Goal: Task Accomplishment & Management: Use online tool/utility

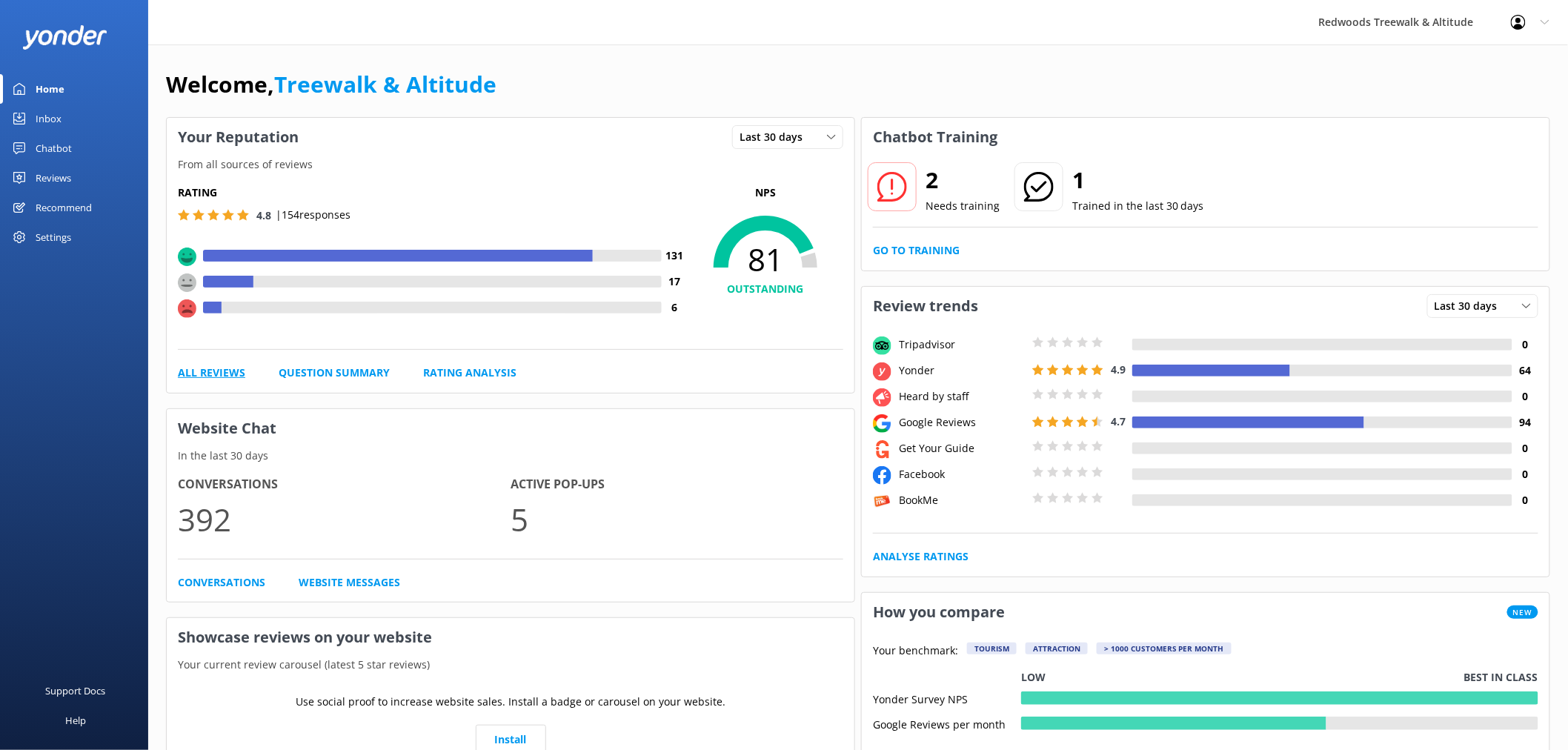
click at [202, 375] on link "All Reviews" at bounding box center [211, 373] width 68 height 17
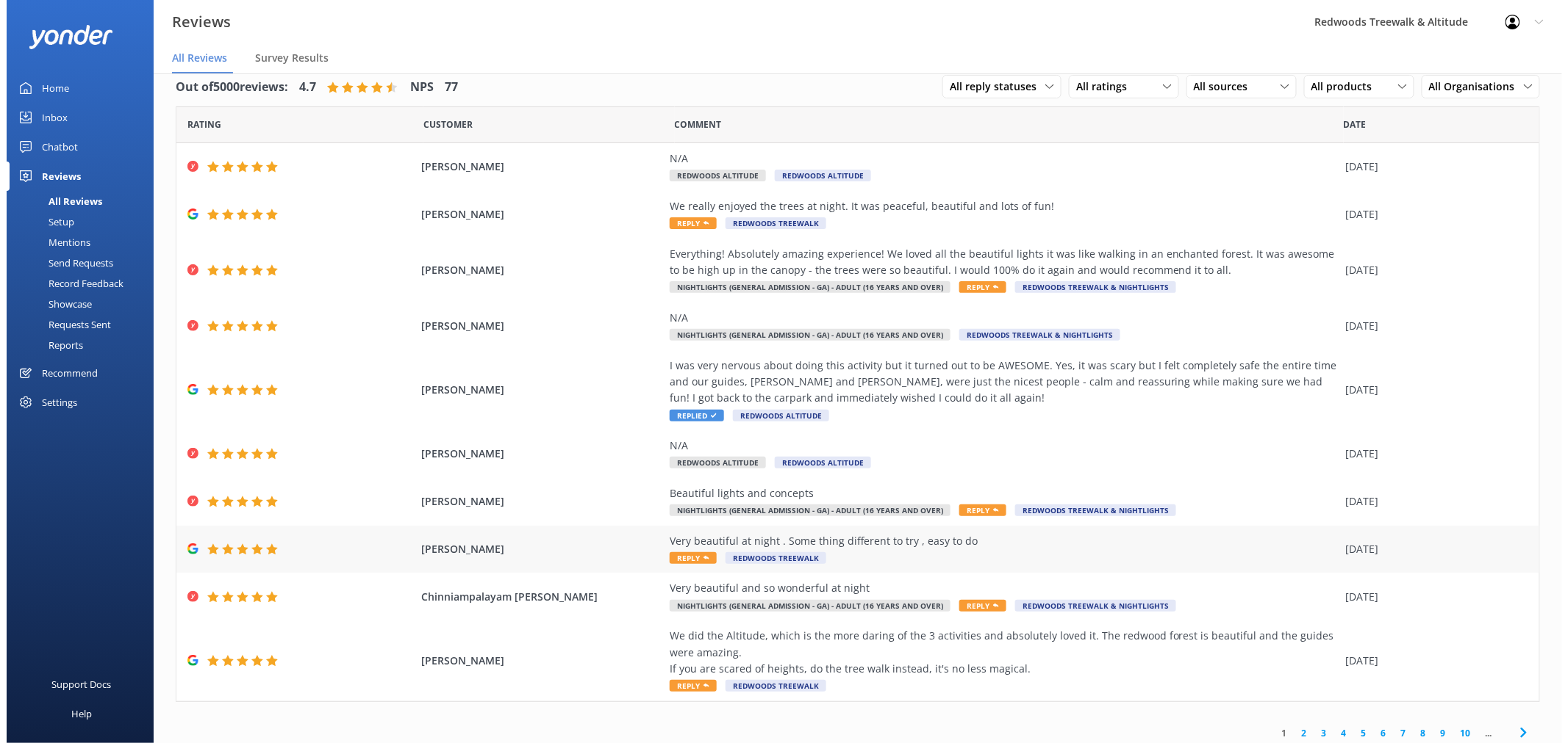
scroll to position [26, 0]
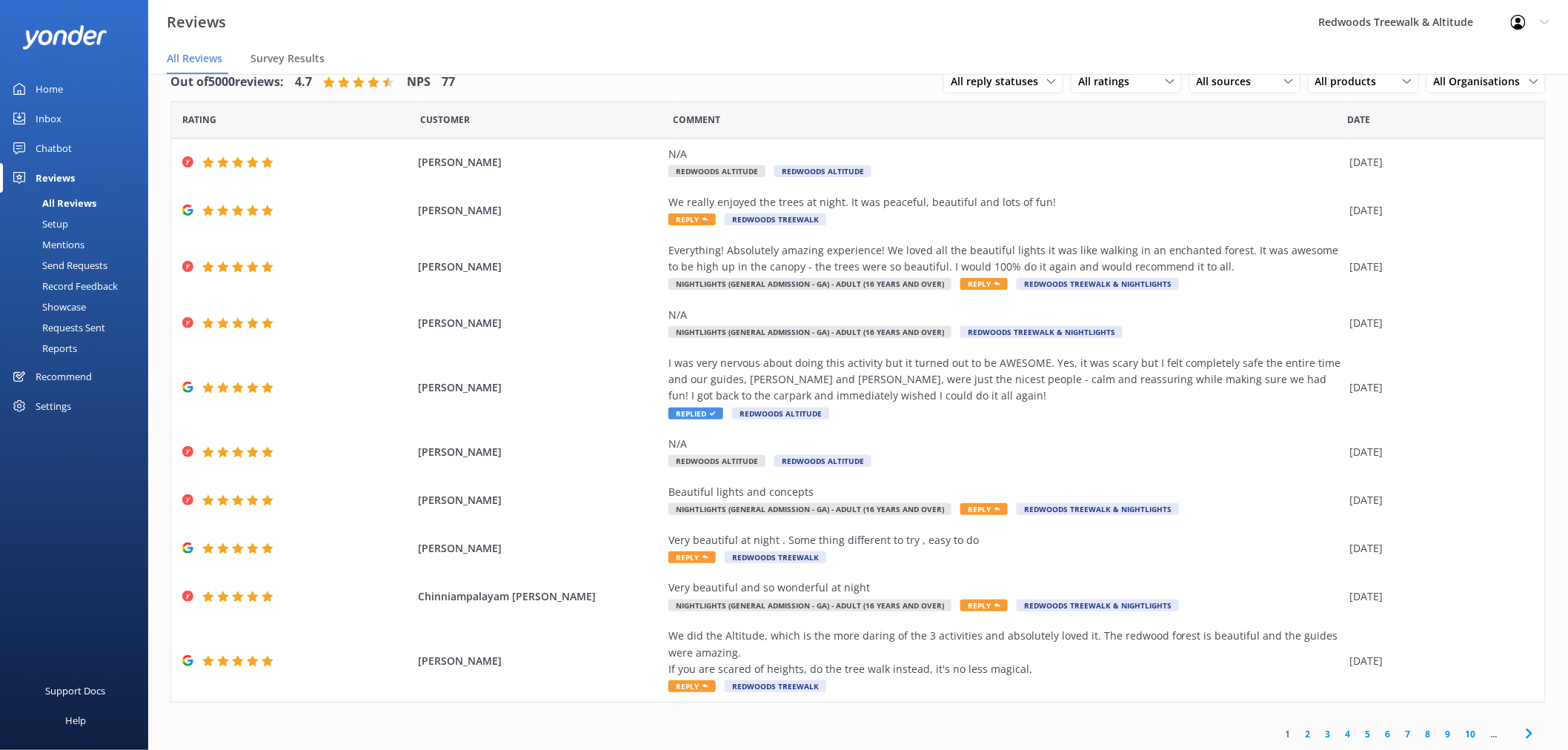
click at [73, 113] on link "Inbox" at bounding box center [74, 119] width 149 height 30
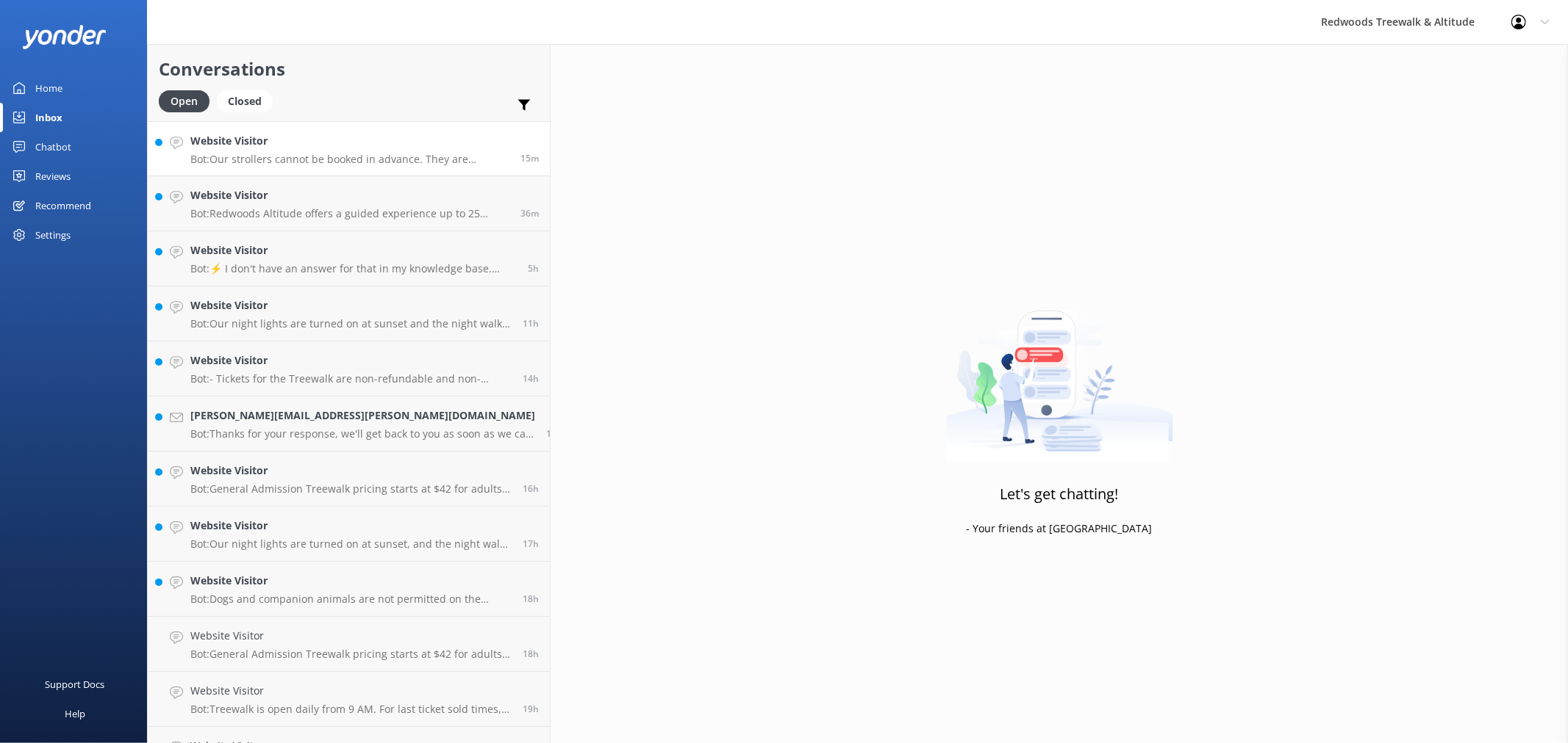
click at [200, 133] on h4 "Website Visitor" at bounding box center [350, 141] width 319 height 17
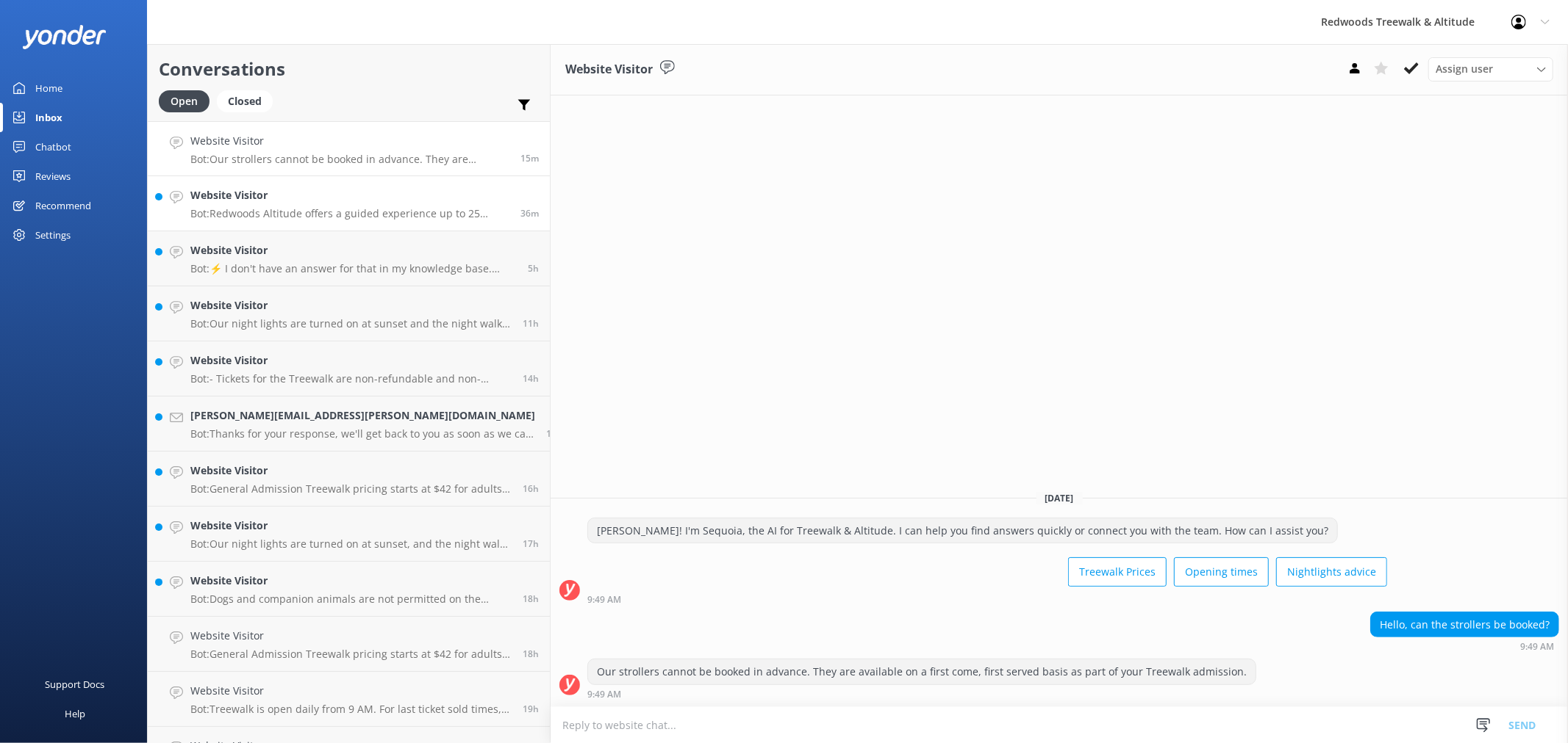
click at [329, 193] on h4 "Website Visitor" at bounding box center [350, 195] width 319 height 17
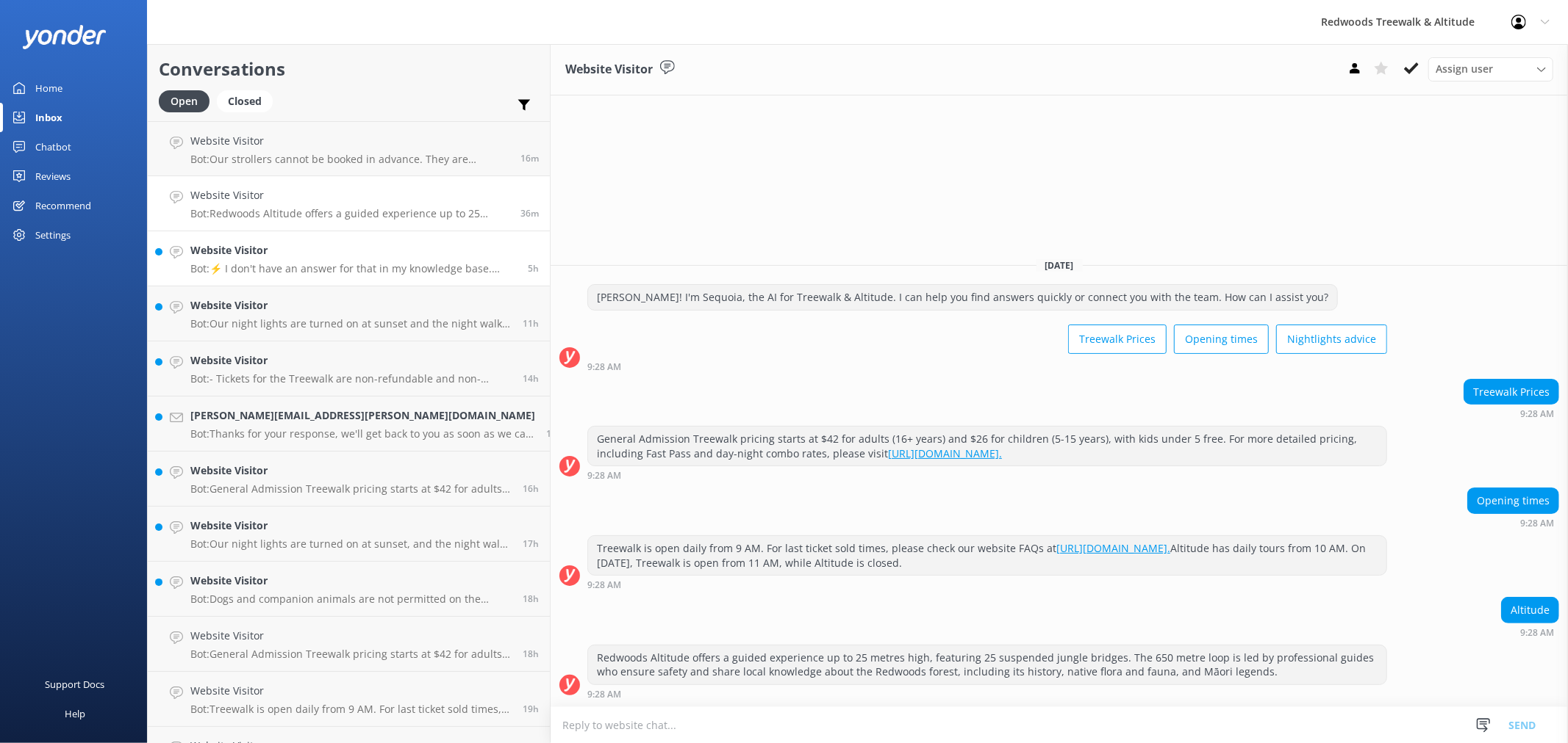
click at [284, 255] on h4 "Website Visitor" at bounding box center [353, 250] width 326 height 17
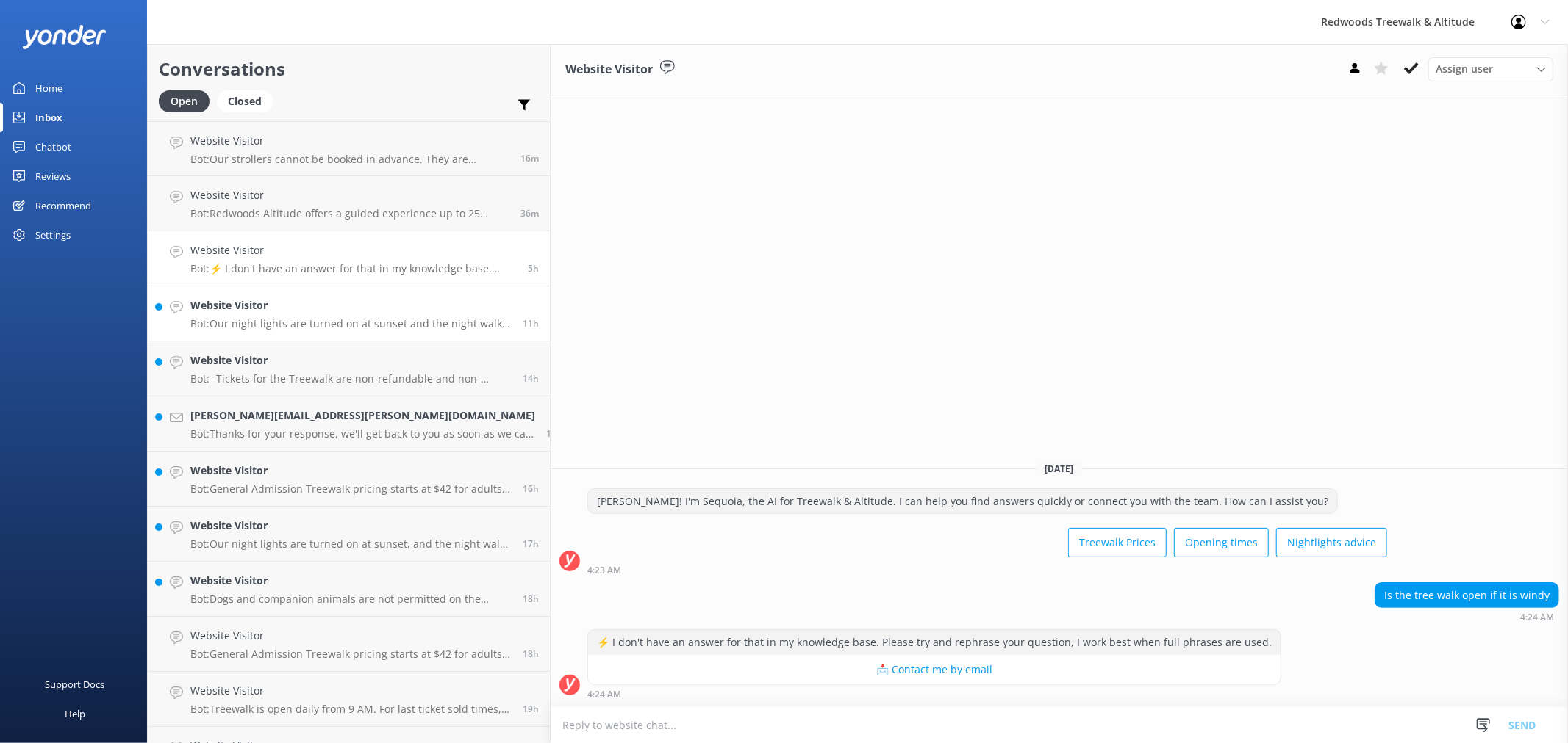
click at [302, 307] on h4 "Website Visitor" at bounding box center [350, 306] width 322 height 17
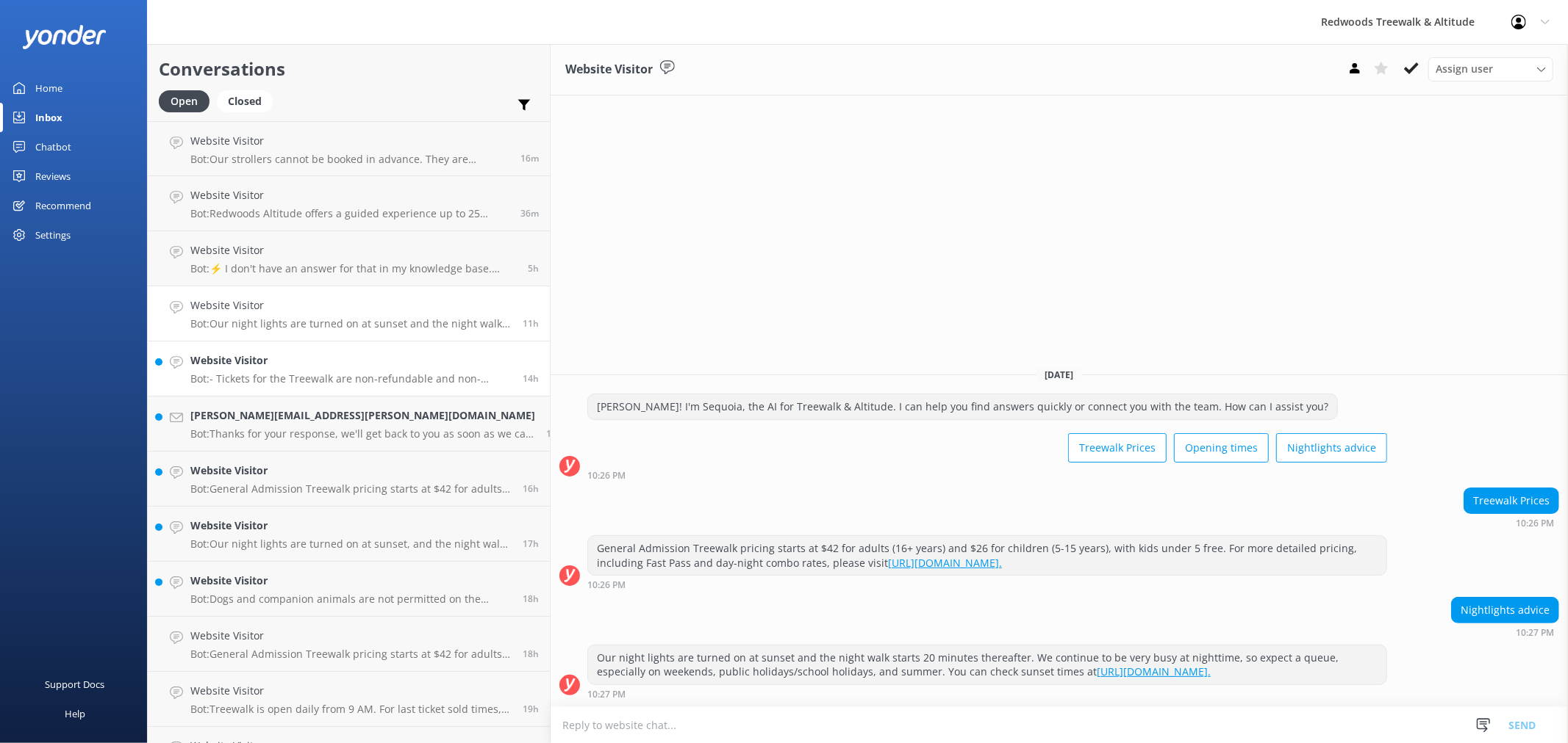
click at [310, 364] on h4 "Website Visitor" at bounding box center [350, 361] width 322 height 17
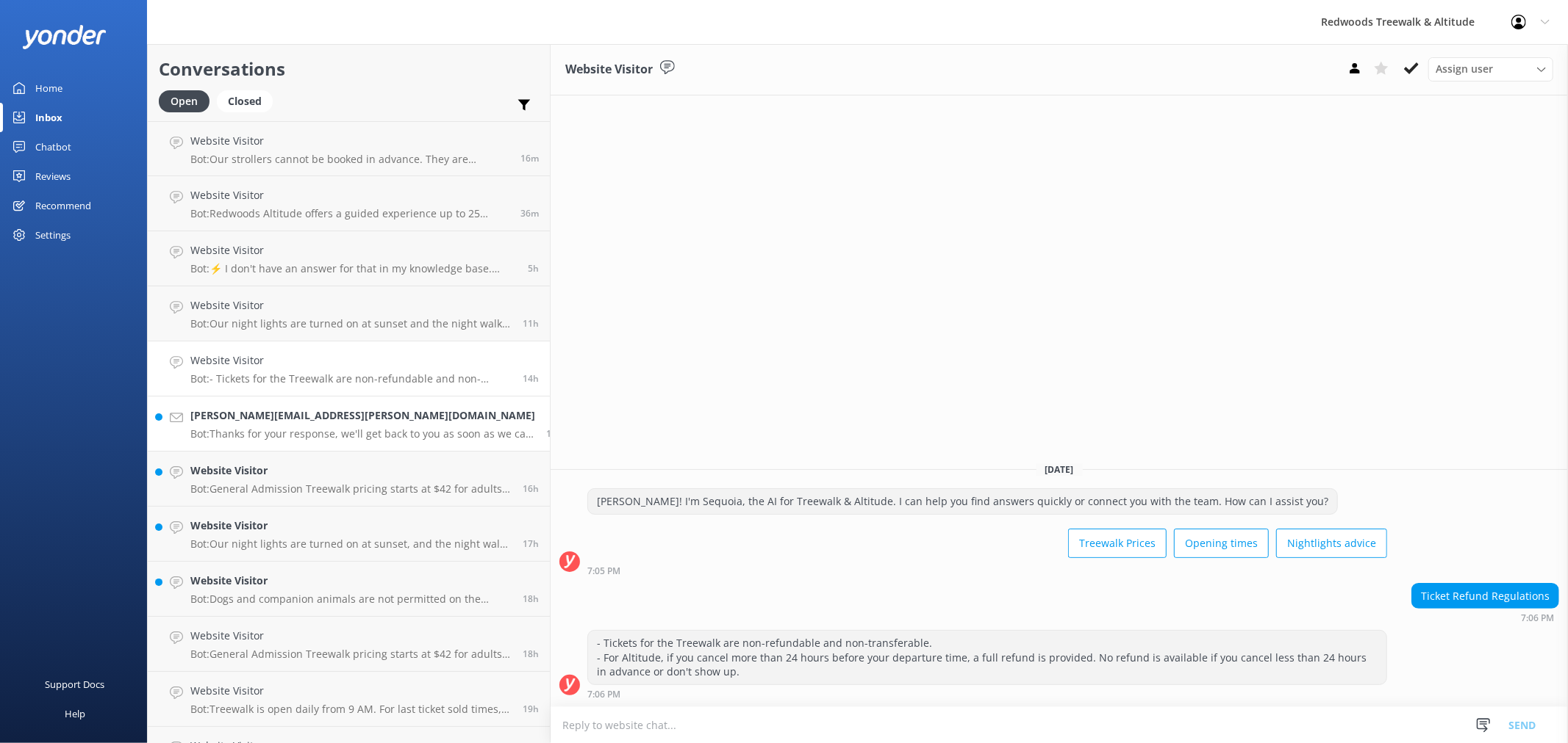
click at [305, 421] on h4 "[PERSON_NAME][EMAIL_ADDRESS][PERSON_NAME][DOMAIN_NAME]" at bounding box center [362, 415] width 344 height 17
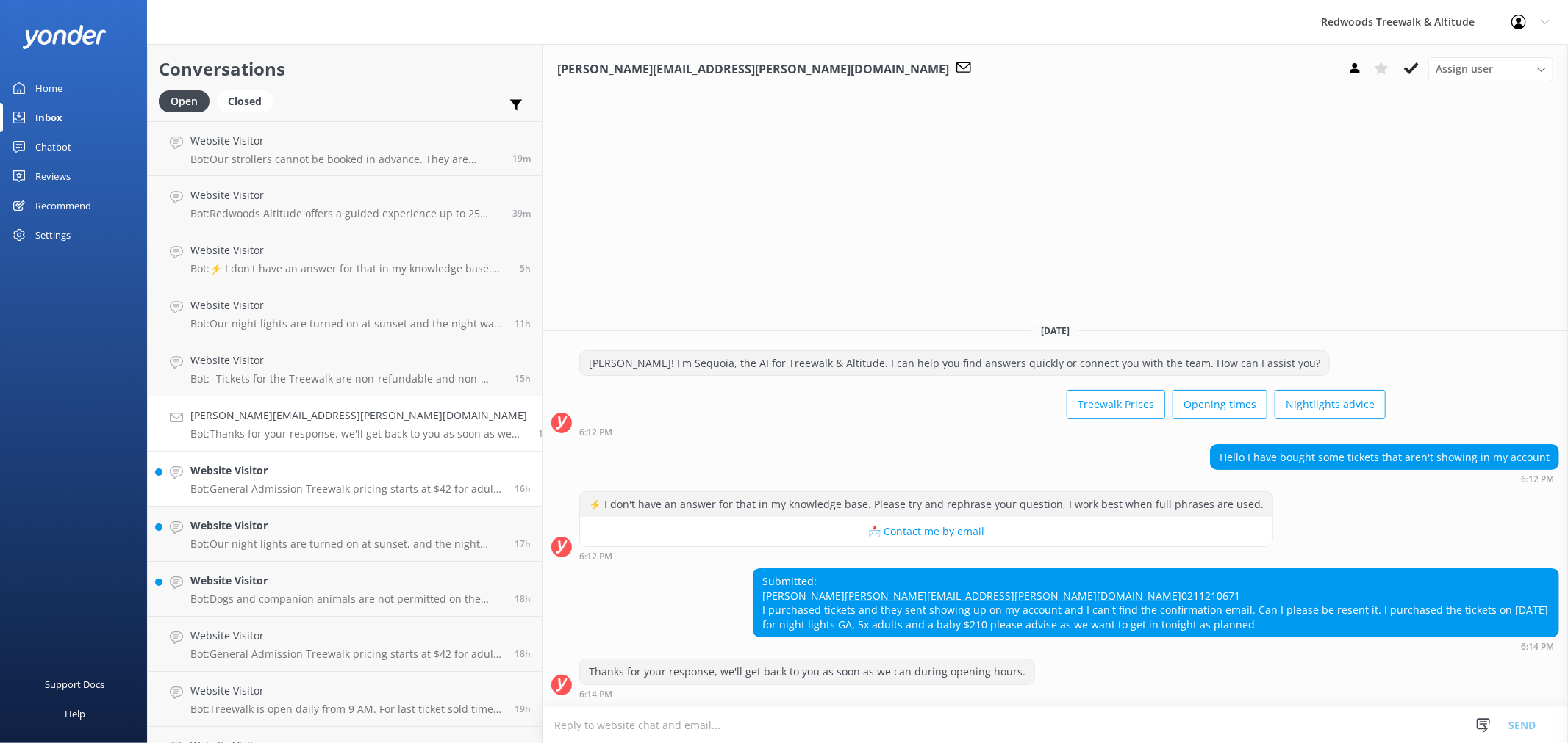
click at [283, 490] on p "Bot: General Admission Treewalk pricing starts at $42 for adults (16+ years) an…" at bounding box center [346, 489] width 313 height 13
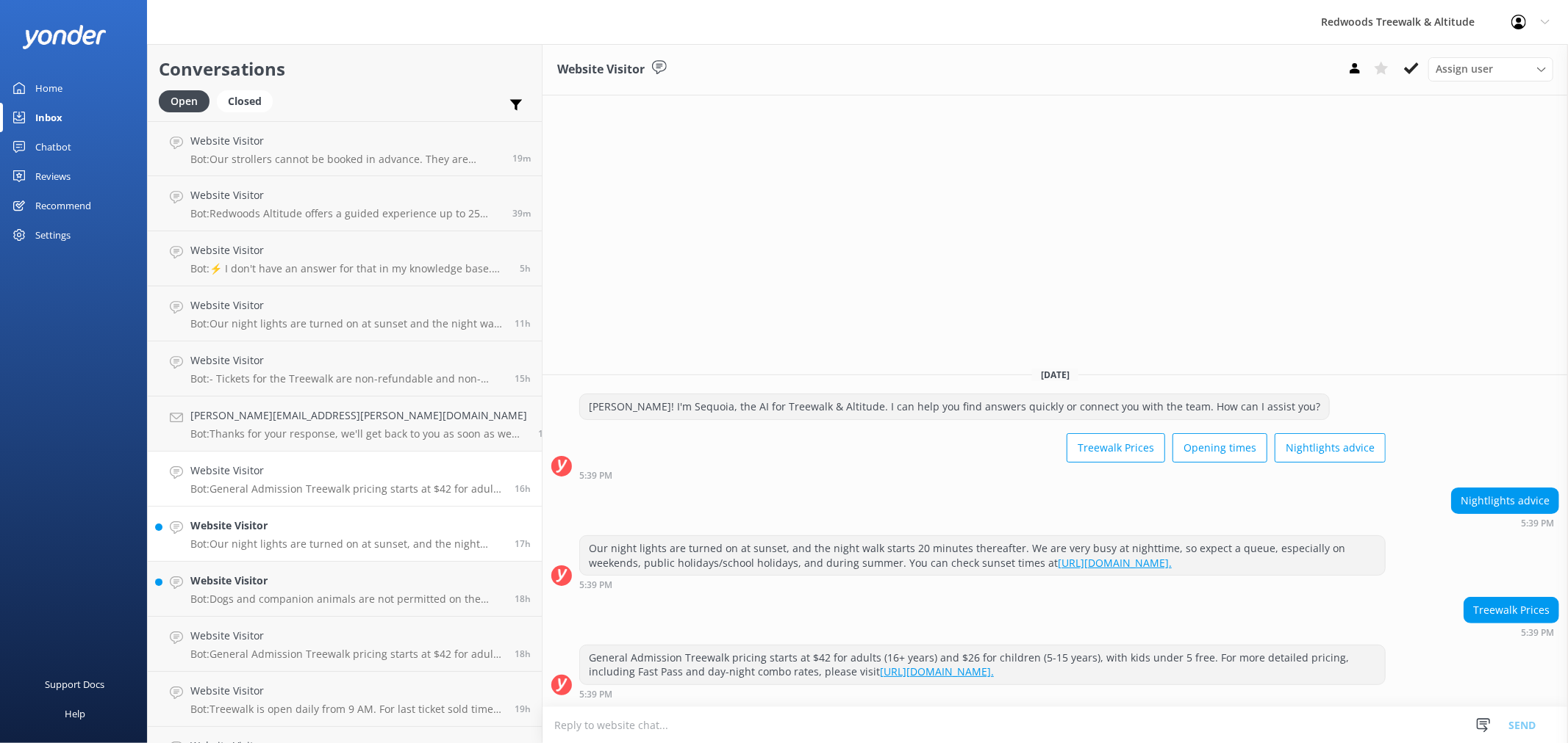
click at [275, 530] on h4 "Website Visitor" at bounding box center [346, 526] width 313 height 17
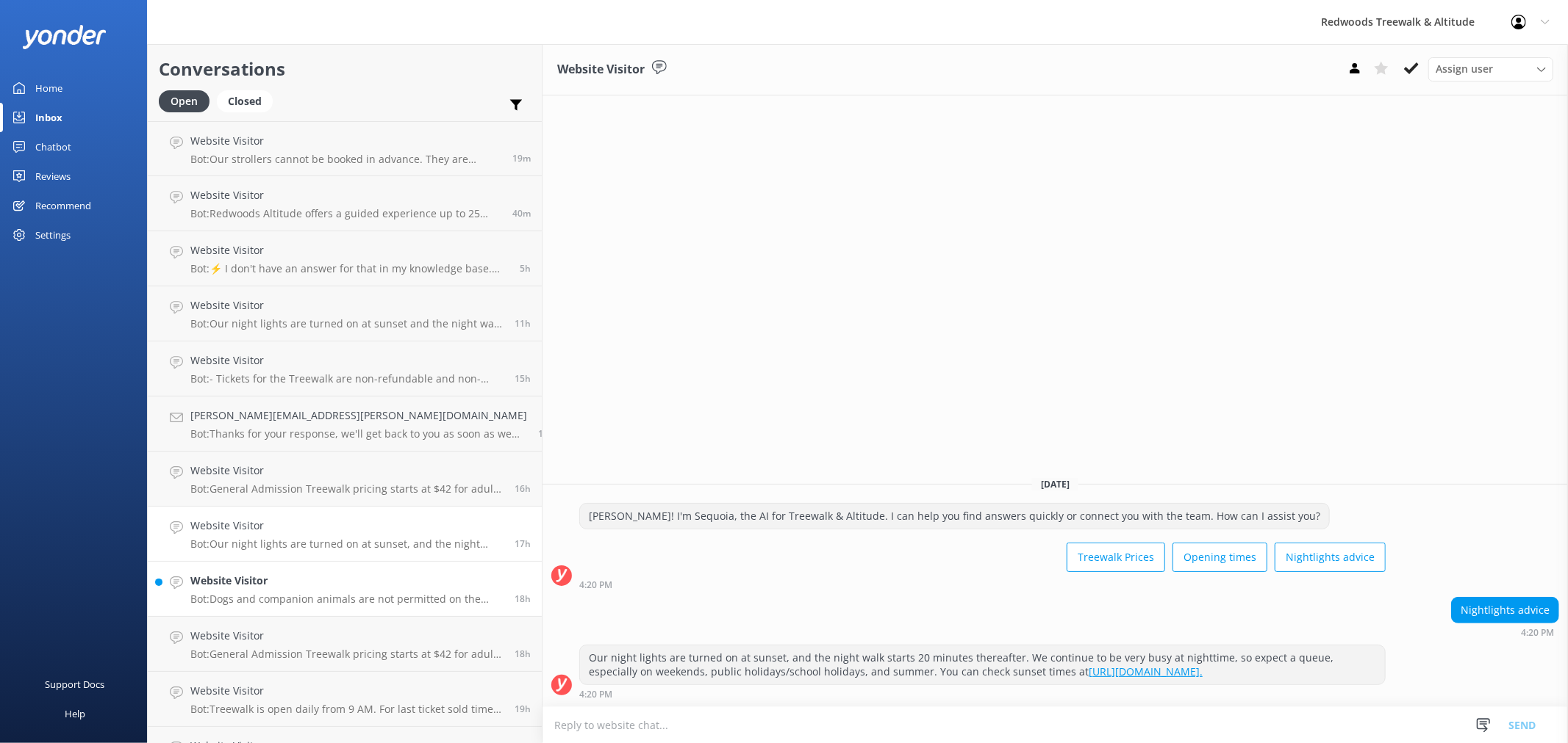
click at [270, 578] on h4 "Website Visitor" at bounding box center [346, 581] width 313 height 17
click at [64, 91] on link "Home" at bounding box center [73, 88] width 147 height 30
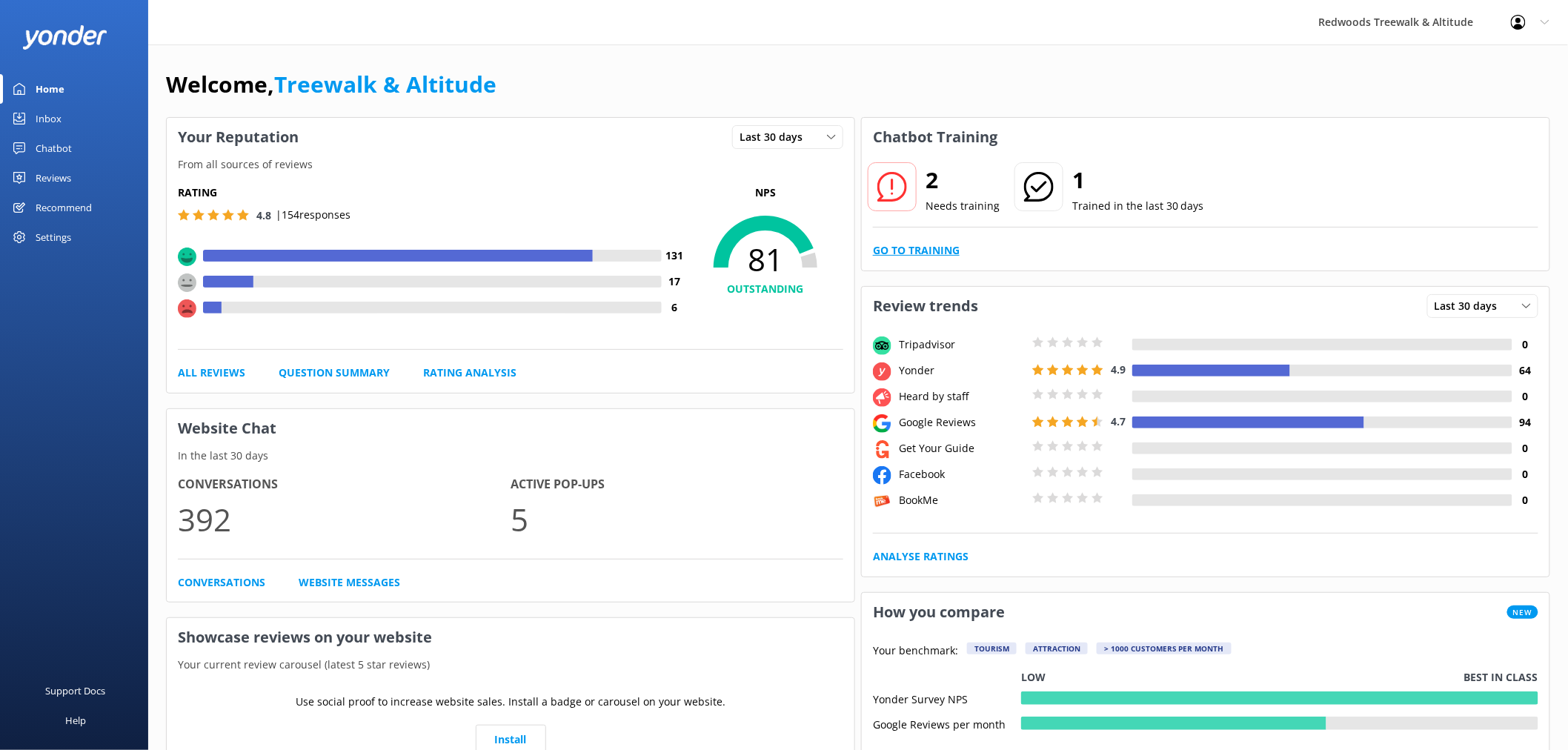
click at [906, 248] on link "Go to Training" at bounding box center [916, 251] width 87 height 17
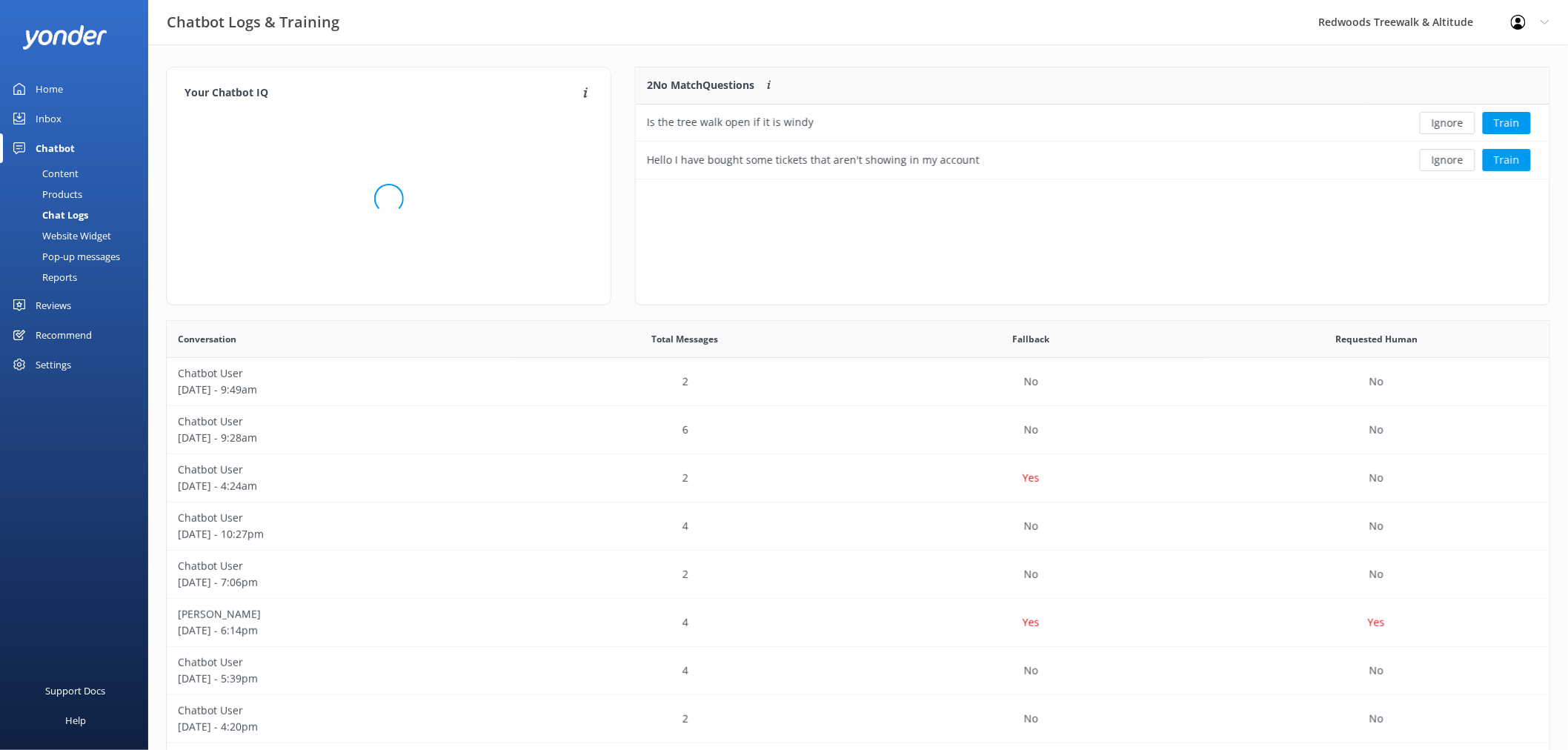
scroll to position [507, 1371]
click at [1506, 127] on button "Train" at bounding box center [1506, 122] width 48 height 22
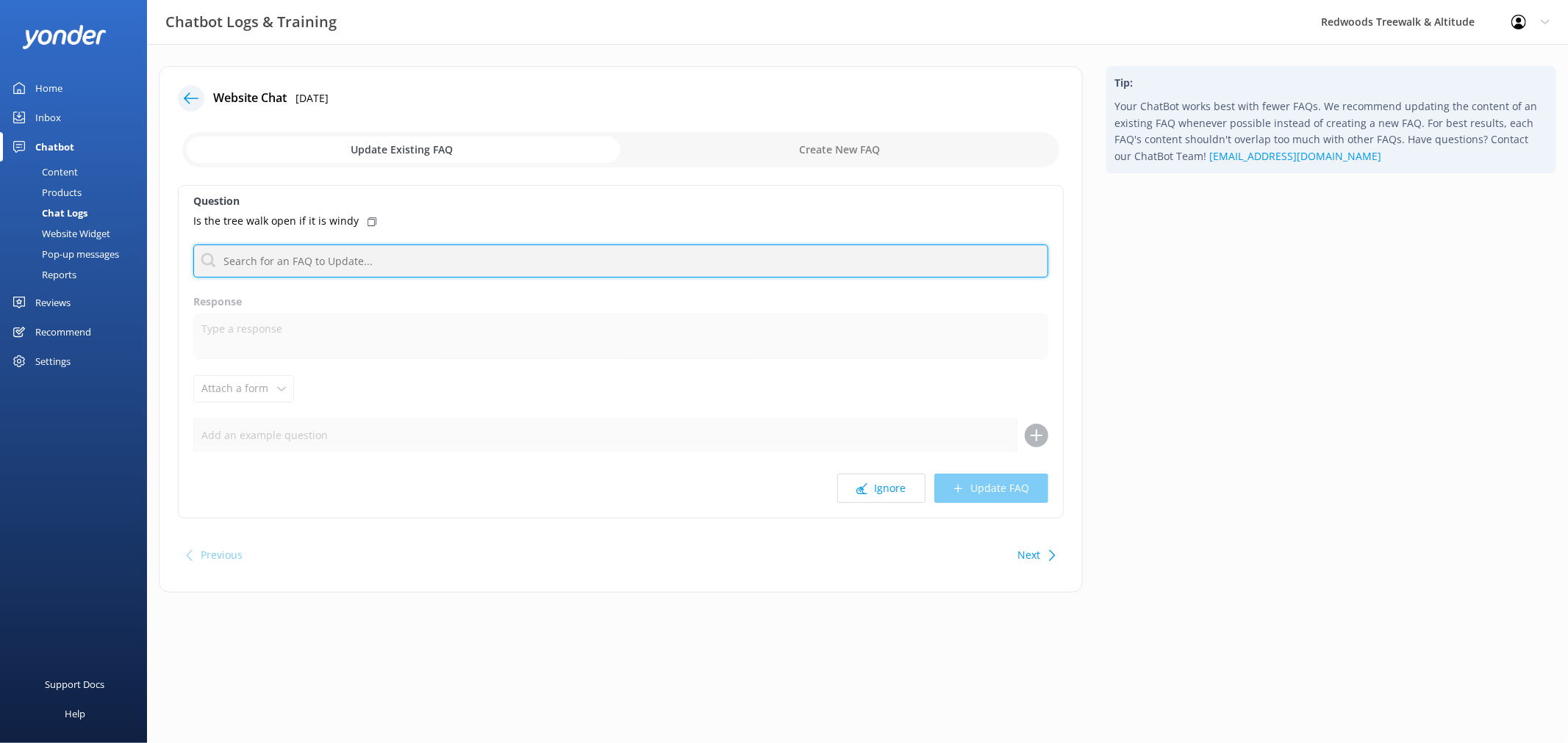
click at [401, 257] on input "text" at bounding box center [621, 261] width 855 height 33
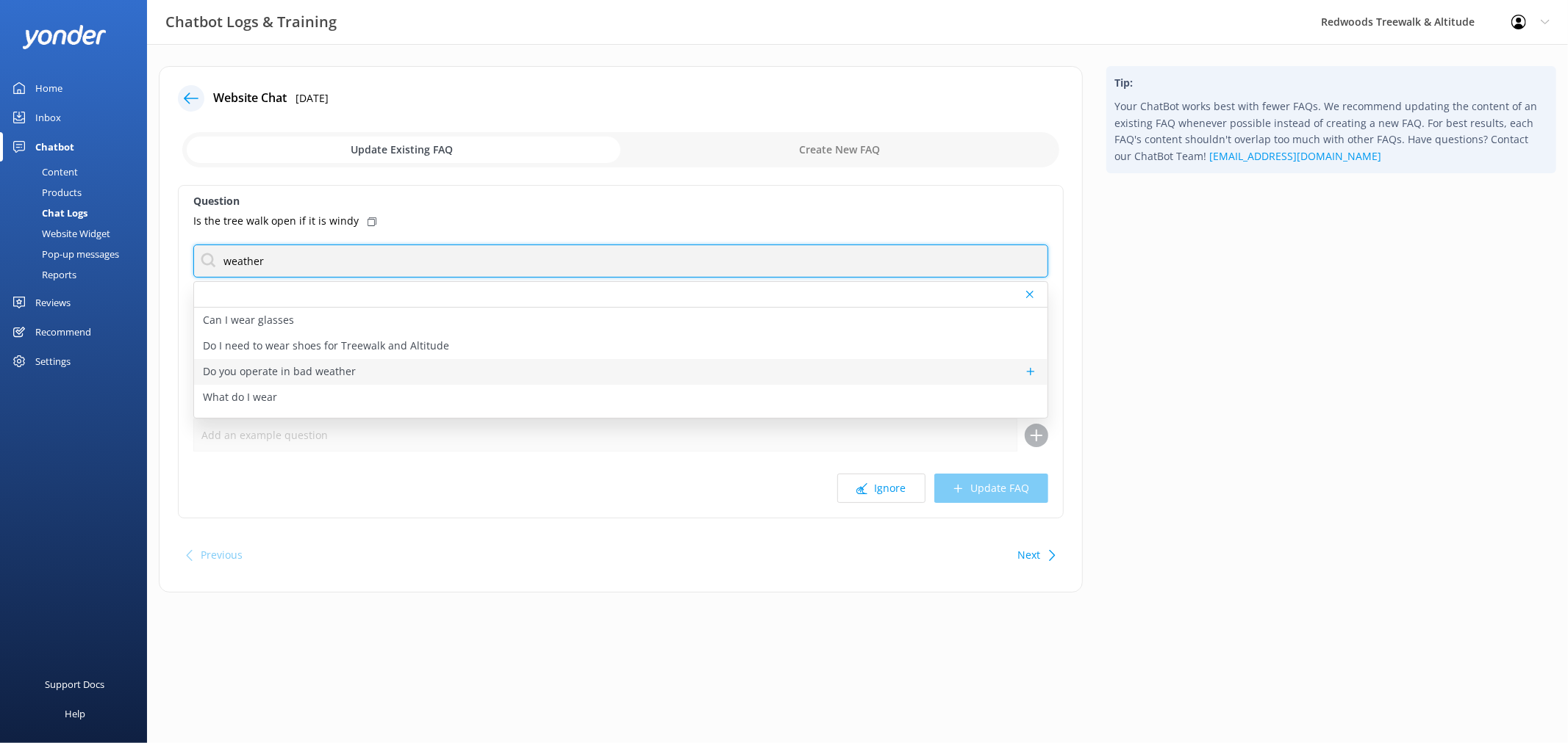
type input "weather"
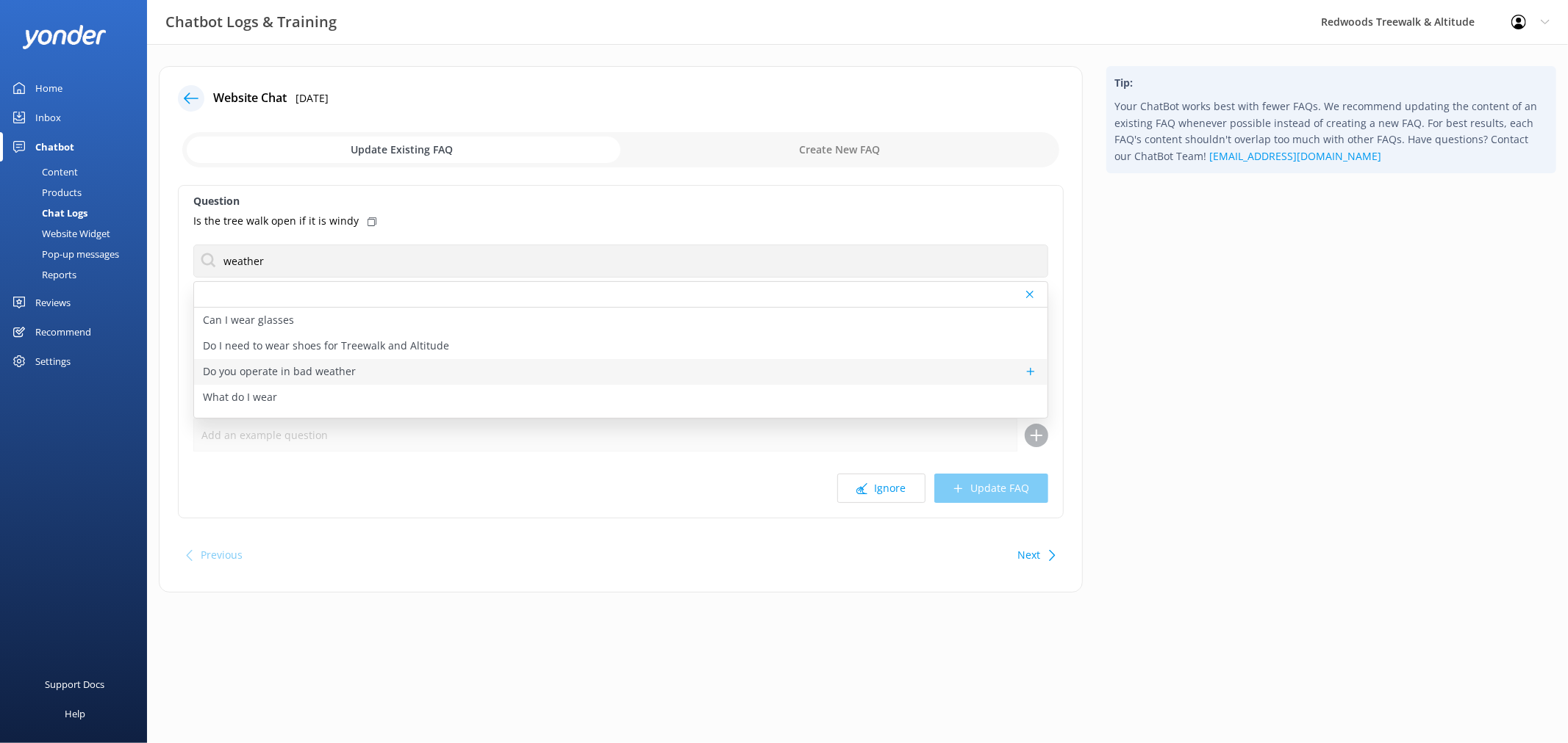
click at [388, 373] on div "Do you operate in bad weather" at bounding box center [621, 372] width 853 height 26
type textarea "The Treewalk and Altitude experiences are great all-weather activities, with th…"
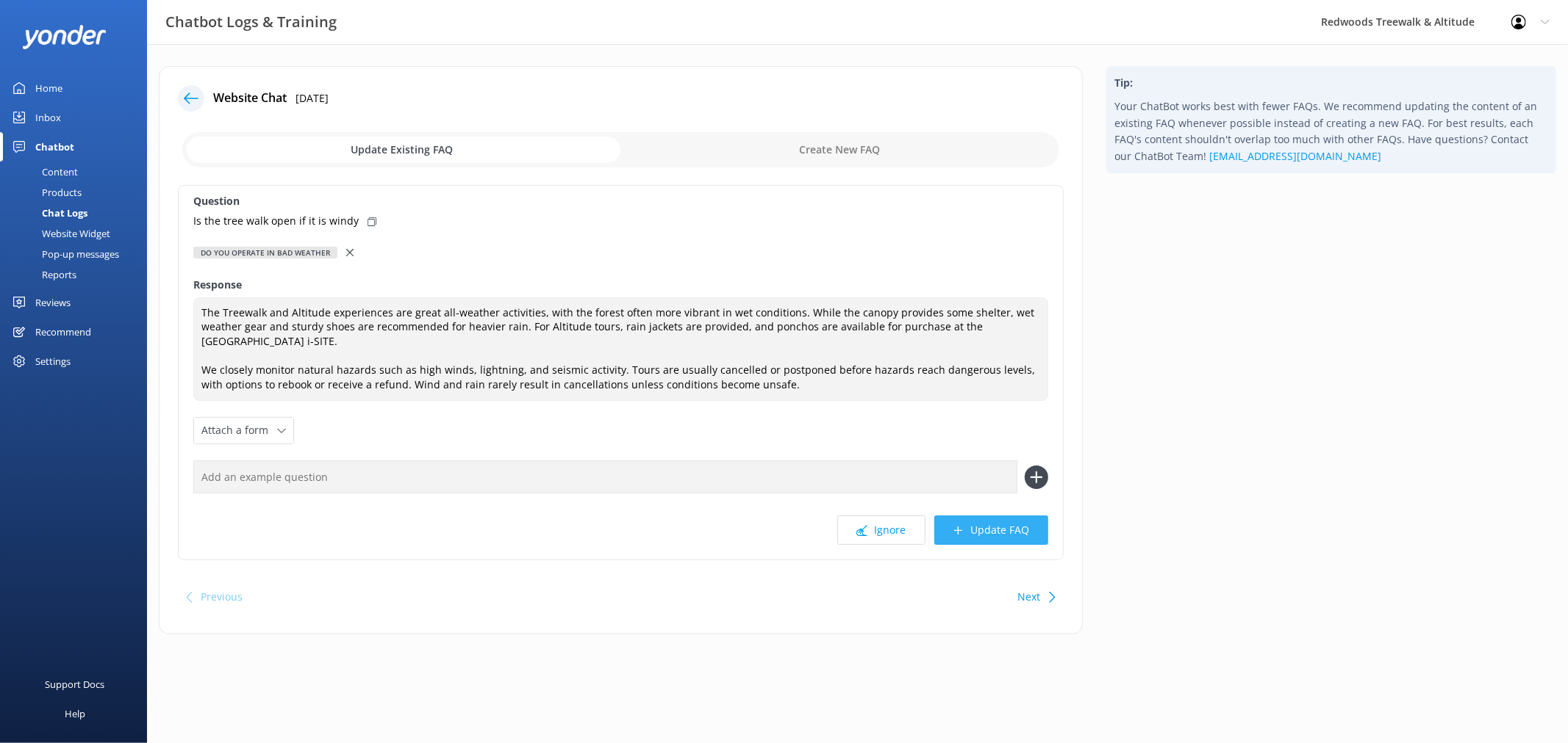
click at [1017, 530] on button "Update FAQ" at bounding box center [991, 530] width 114 height 30
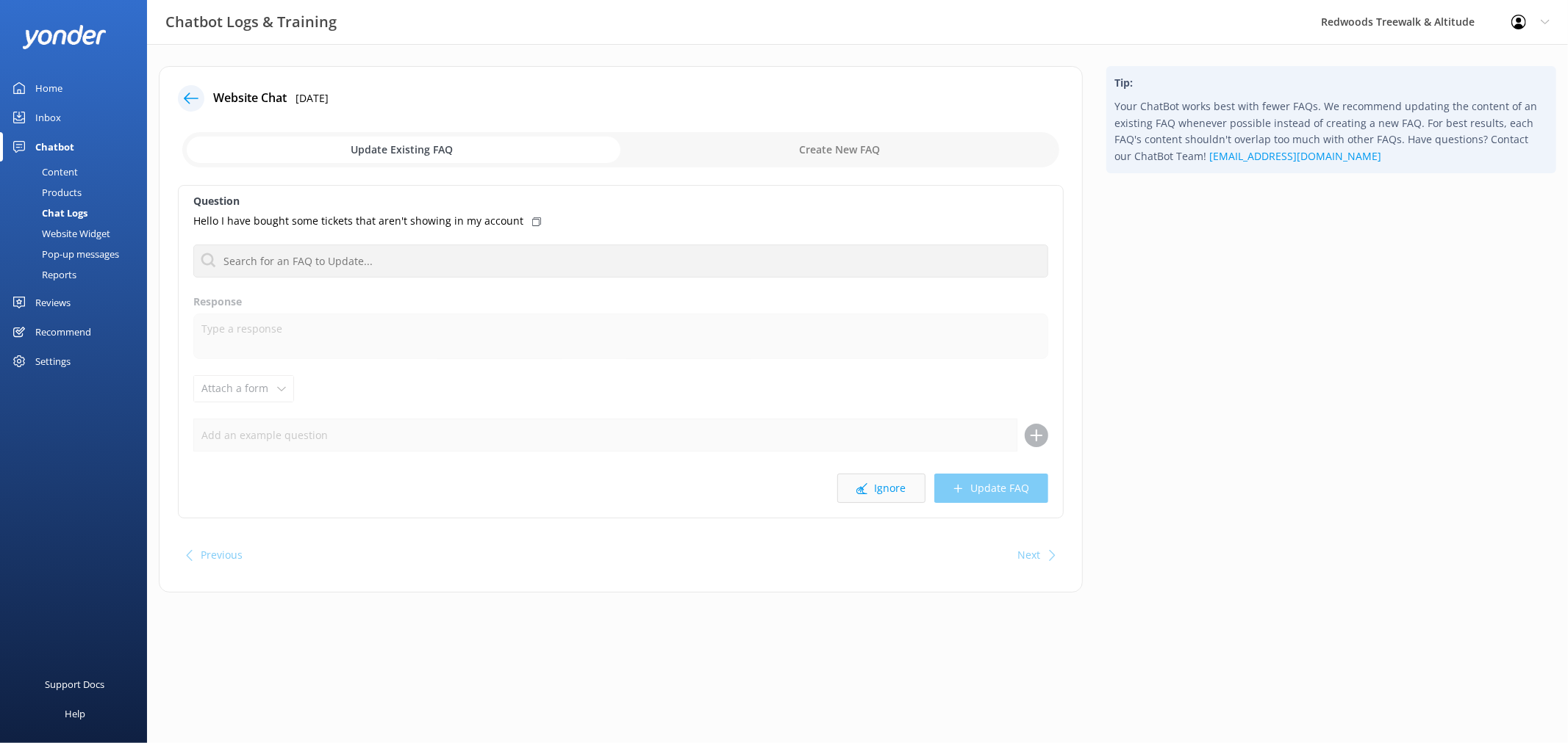
click at [887, 490] on button "Ignore" at bounding box center [880, 489] width 88 height 30
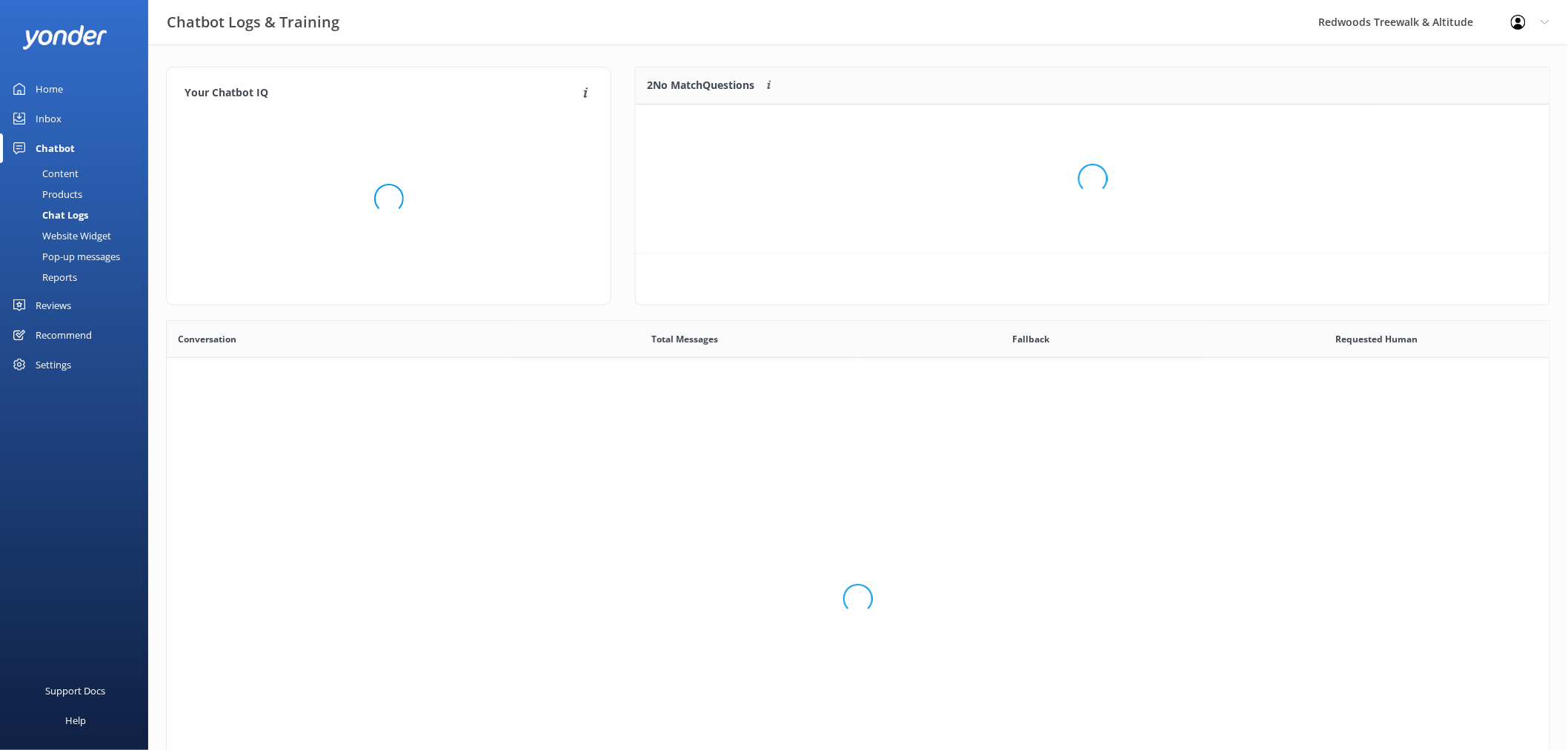
scroll to position [507, 1371]
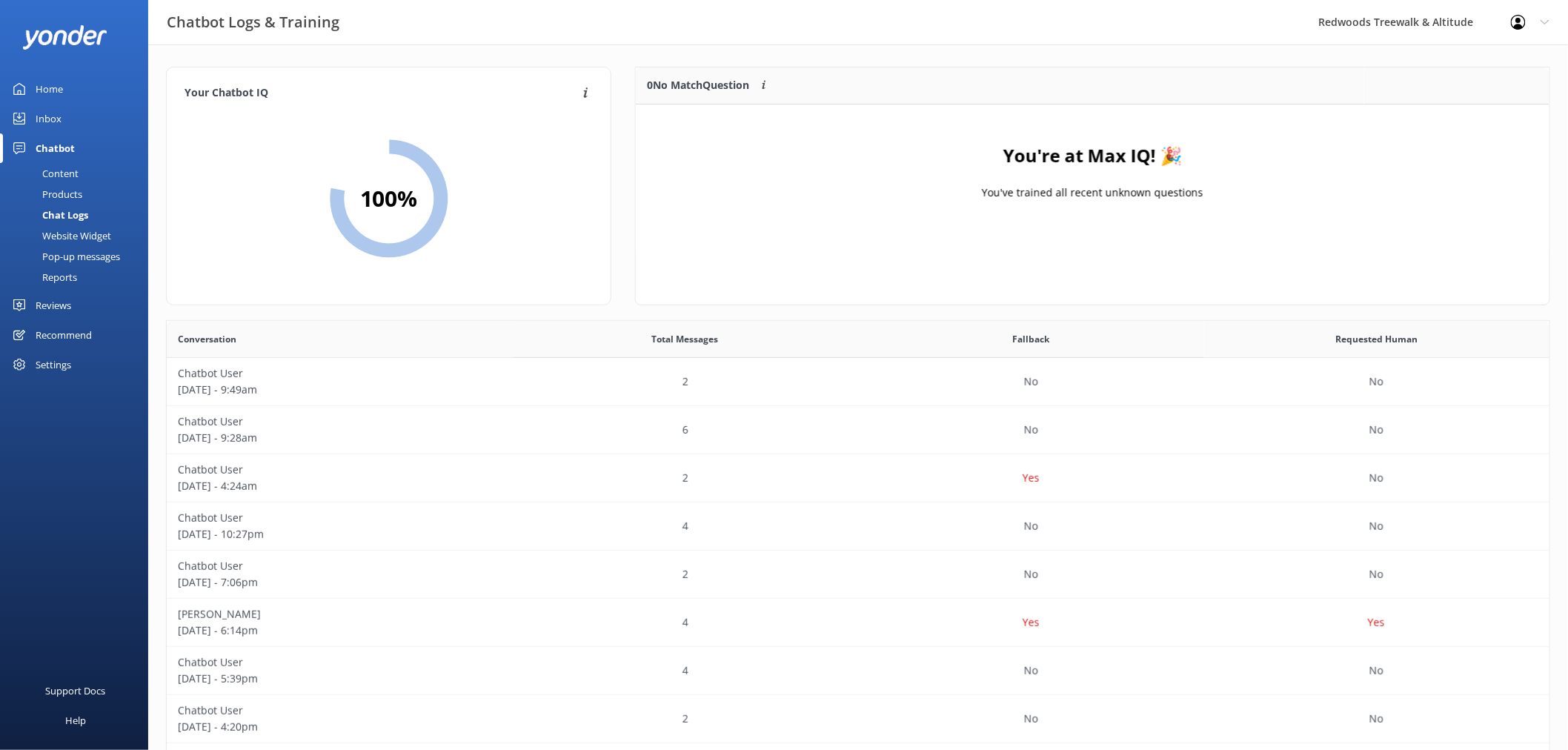
click at [75, 122] on link "Inbox" at bounding box center [74, 119] width 149 height 30
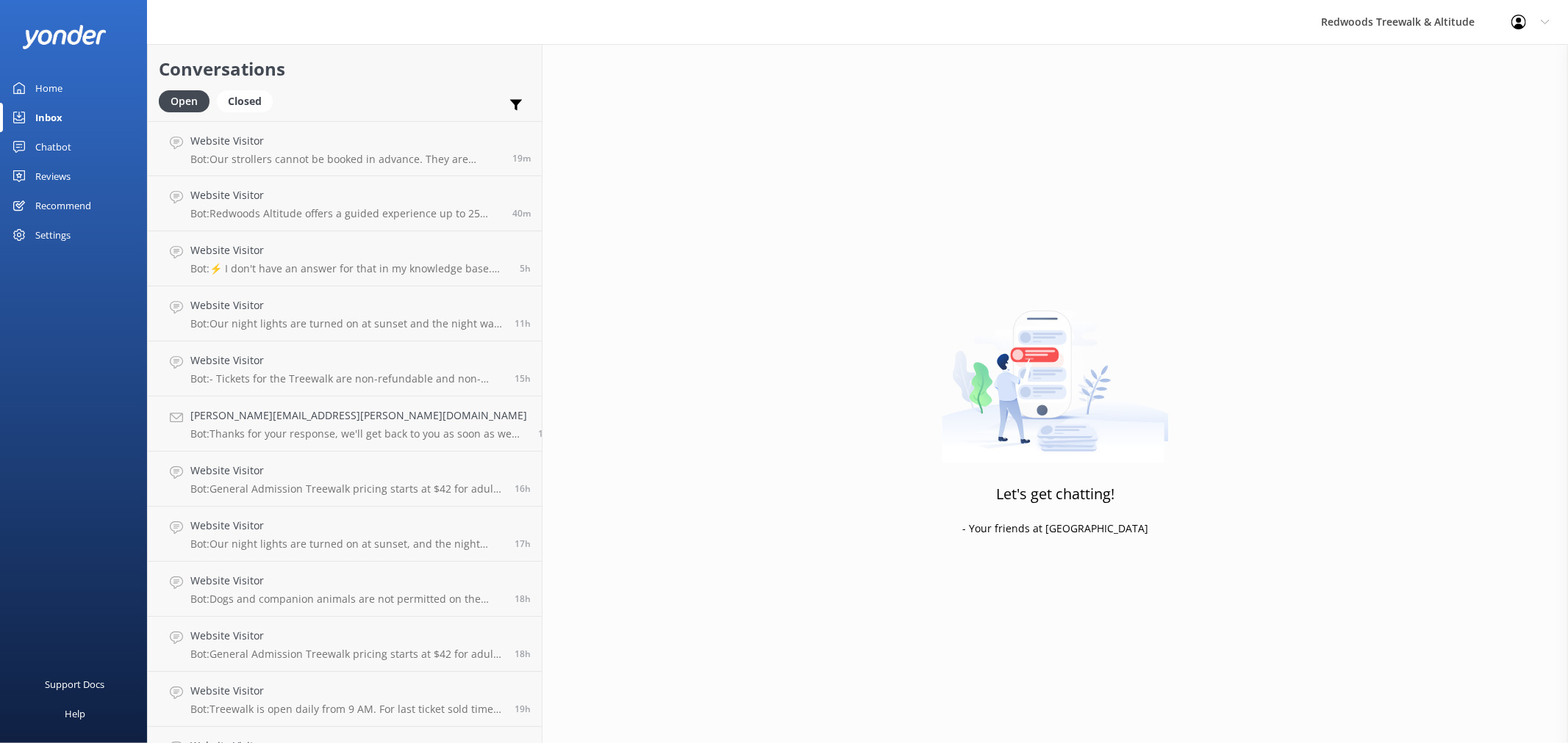
click at [78, 86] on link "Home" at bounding box center [73, 88] width 147 height 30
